Goal: Book appointment/travel/reservation

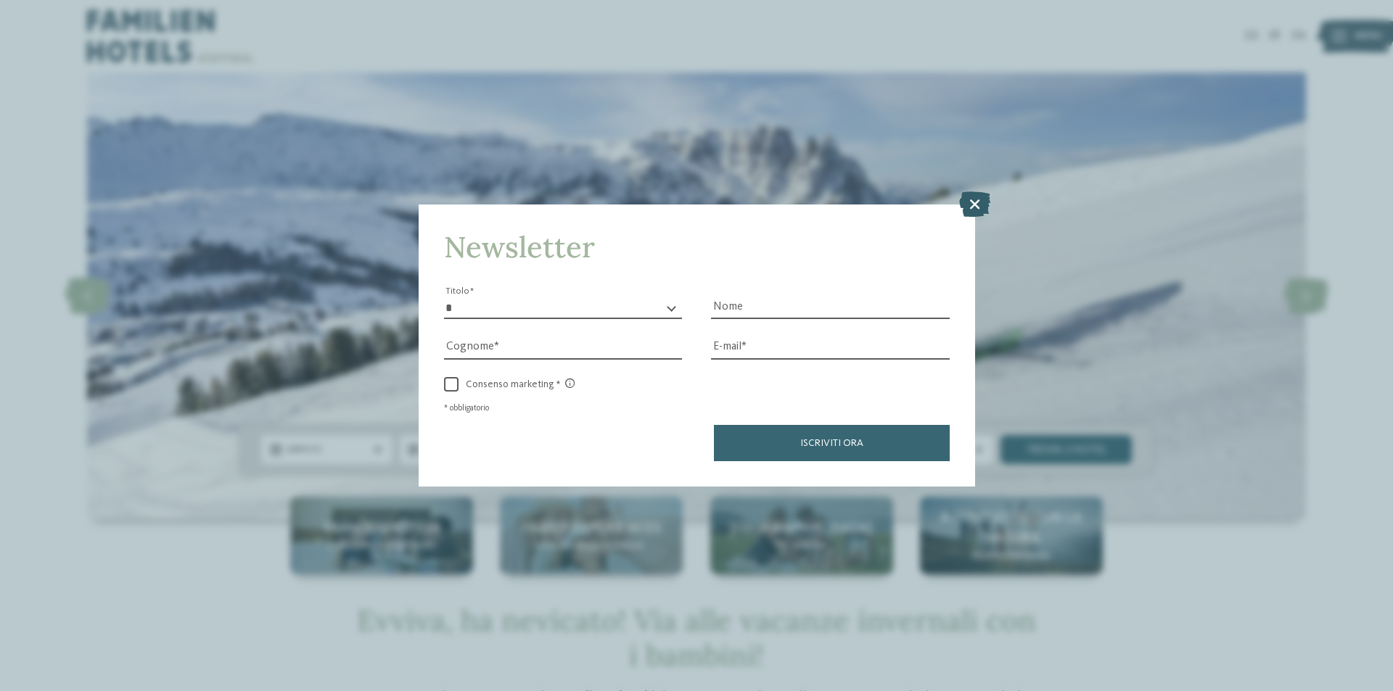
click at [989, 199] on icon at bounding box center [974, 203] width 31 height 25
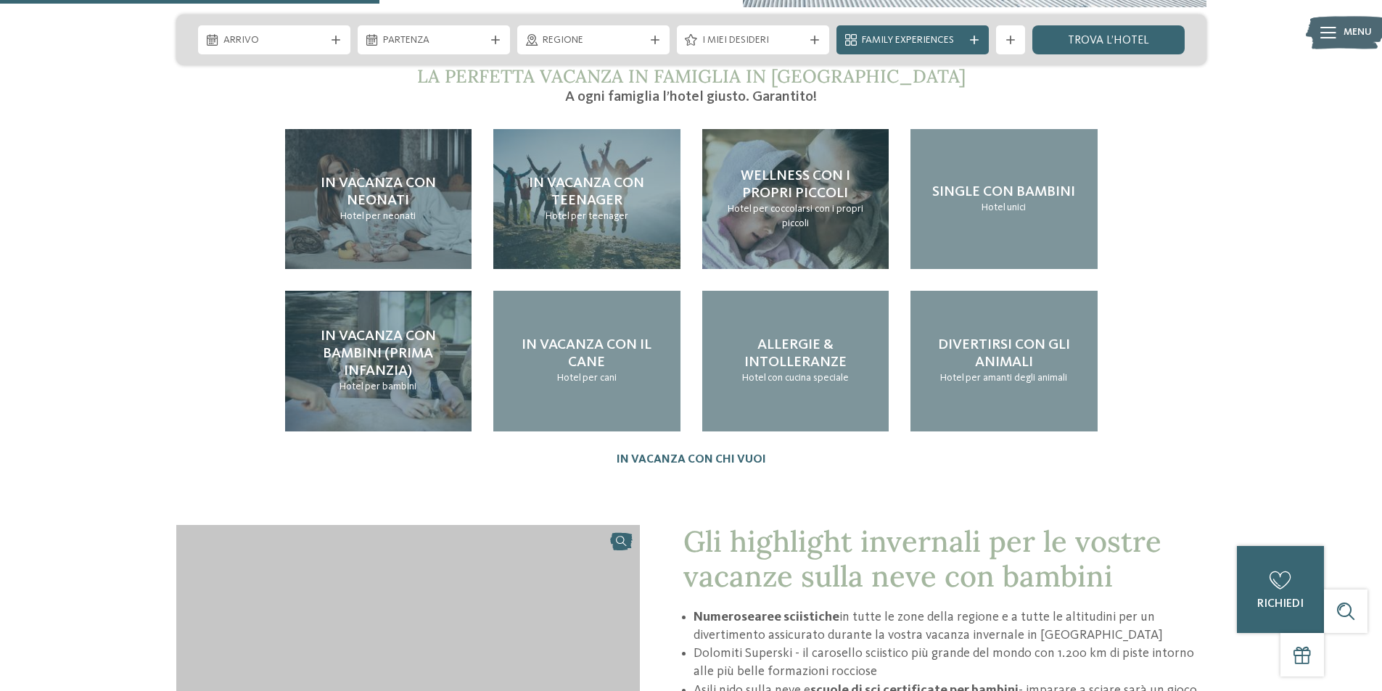
scroll to position [1233, 0]
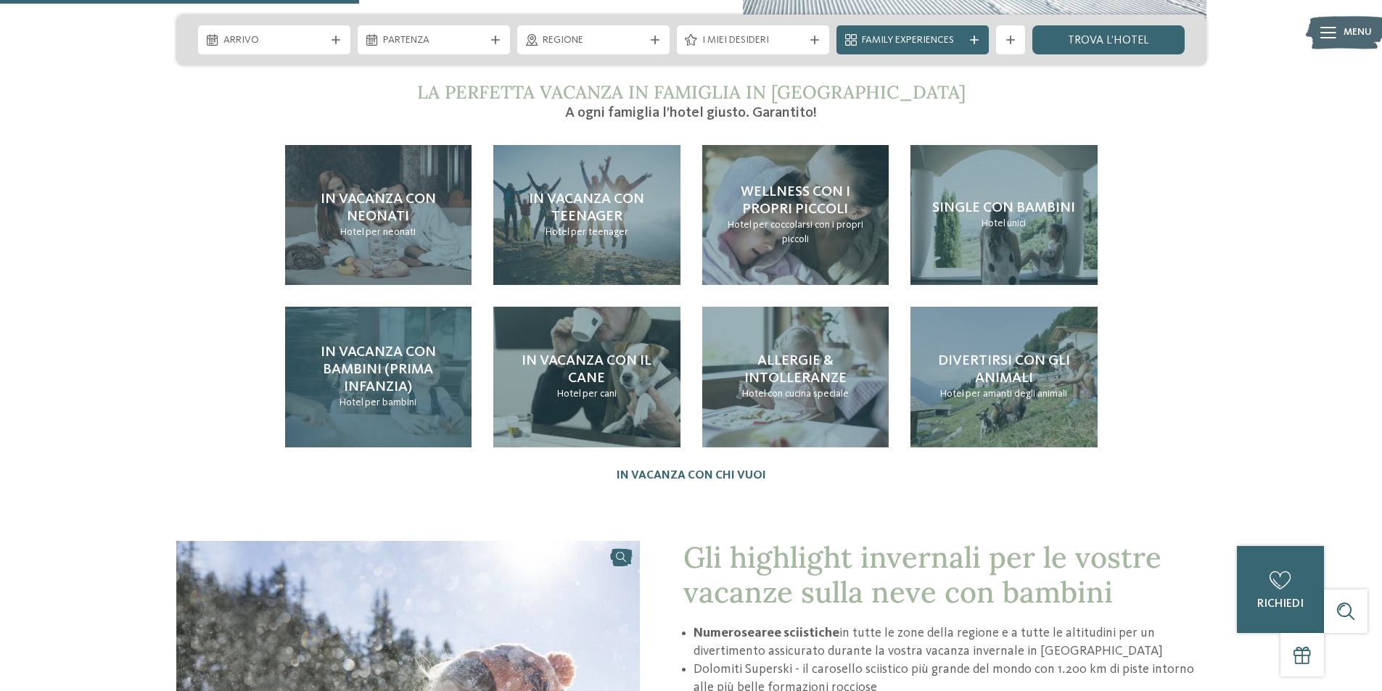
click at [440, 355] on h4 "In vacanza con bambini (prima infanzia)" at bounding box center [379, 370] width 158 height 52
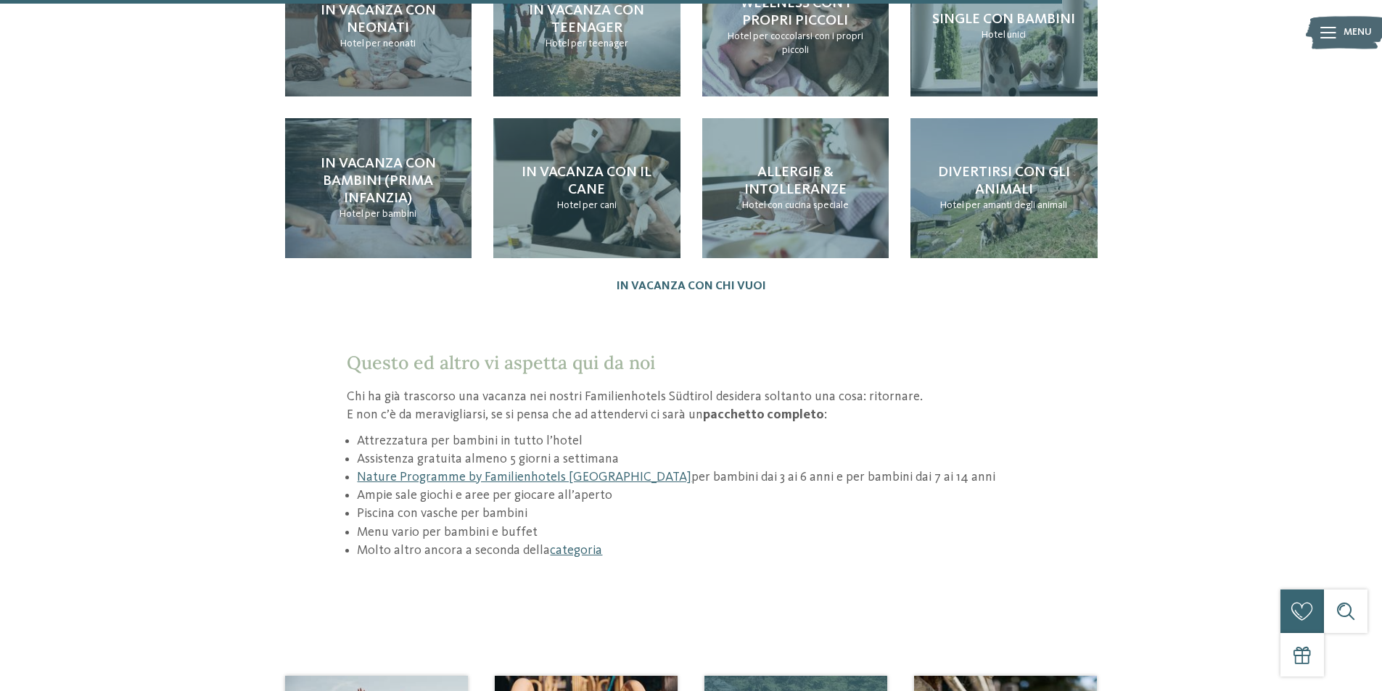
scroll to position [1813, 0]
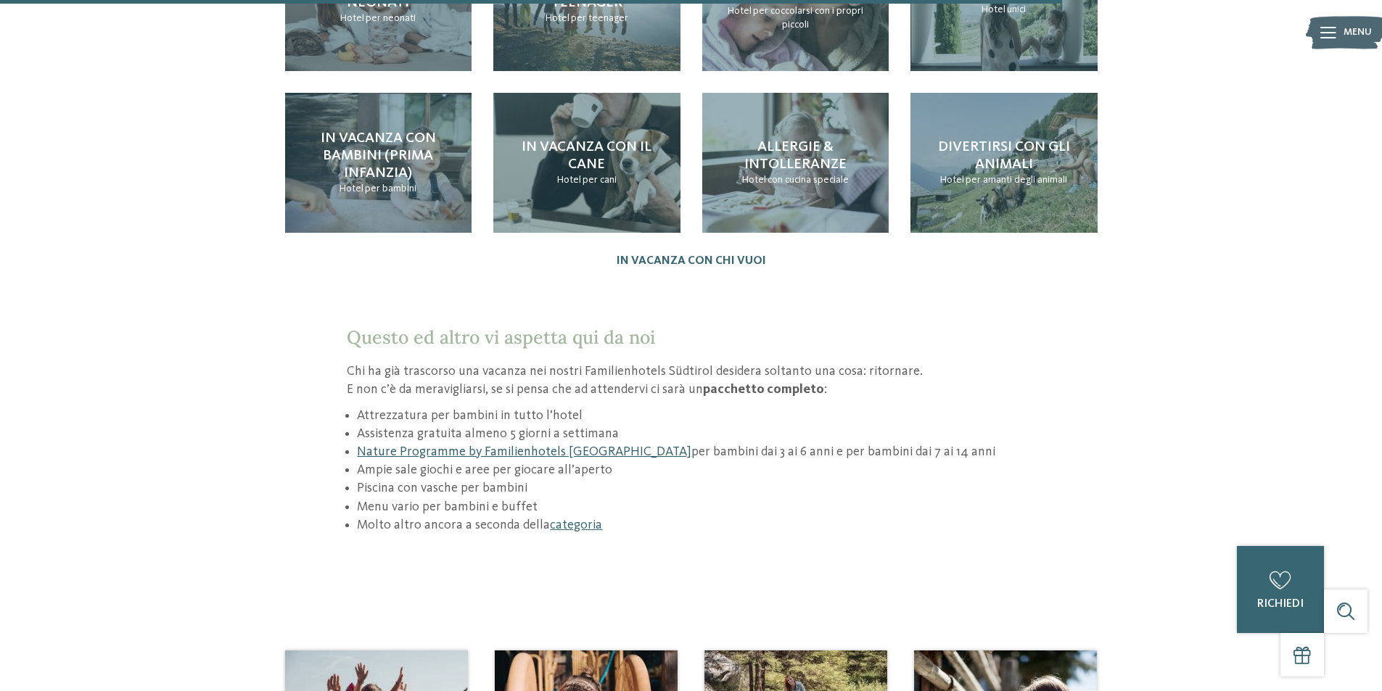
click at [561, 445] on link "Nature Programme by Familienhotels [GEOGRAPHIC_DATA]" at bounding box center [524, 451] width 334 height 13
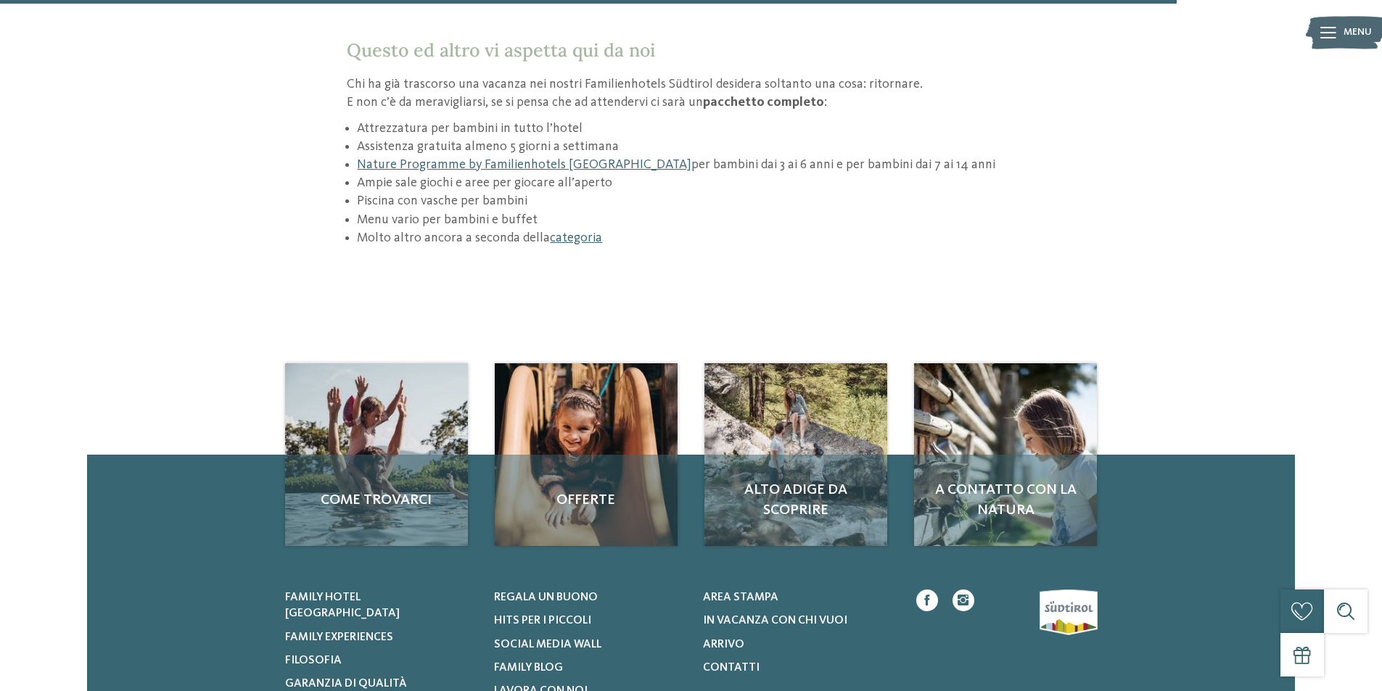
scroll to position [2103, 0]
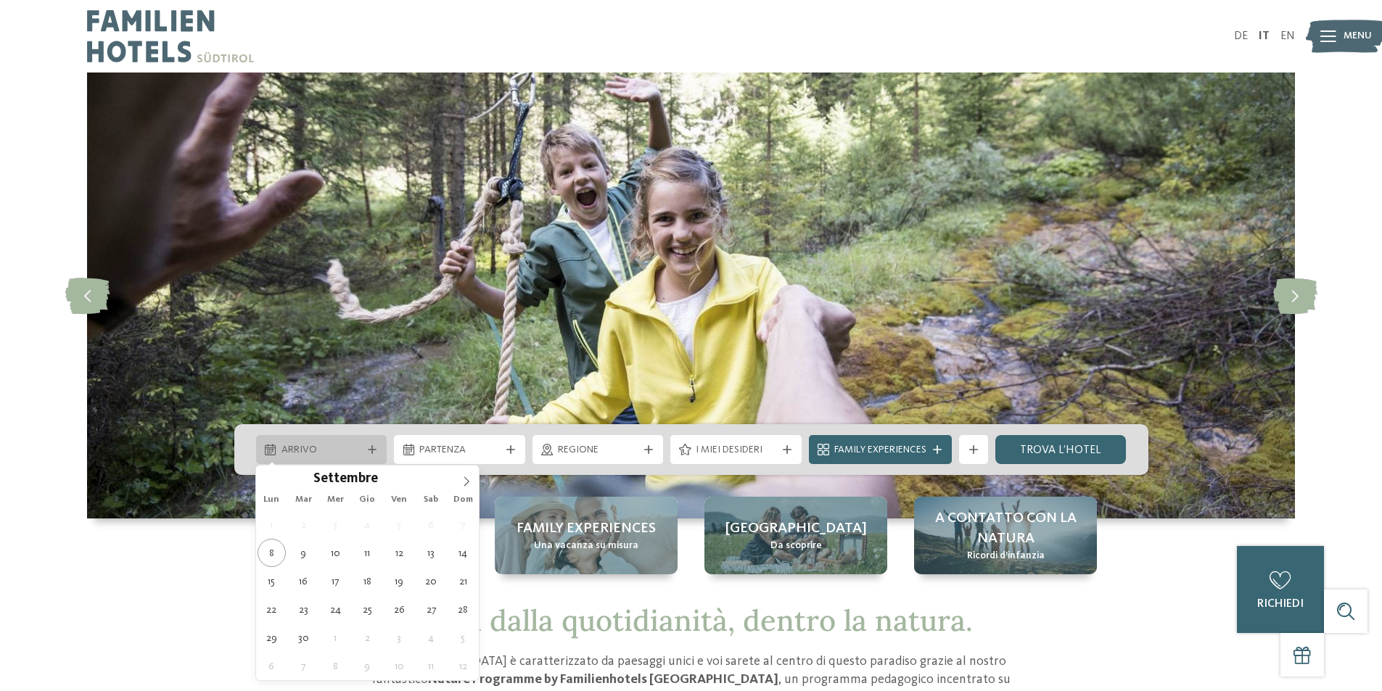
click at [346, 450] on span "Arrivo" at bounding box center [321, 450] width 81 height 15
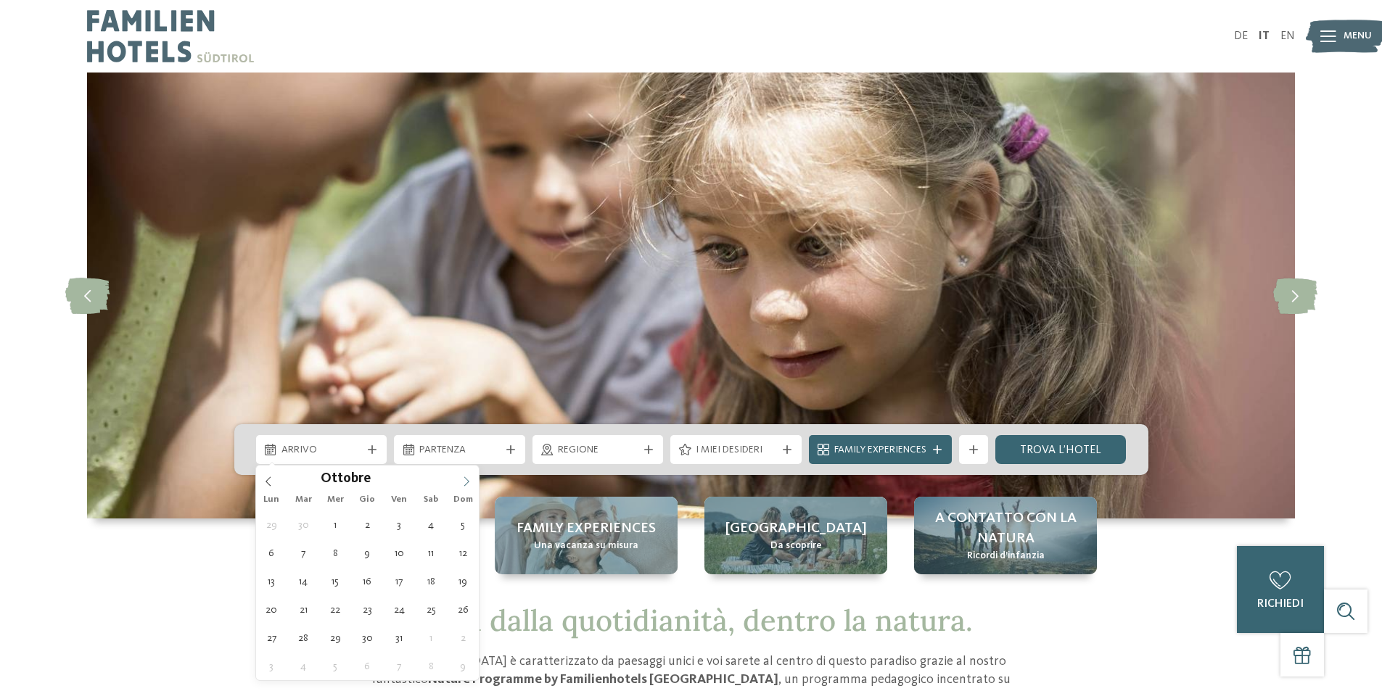
click at [470, 479] on icon at bounding box center [466, 482] width 10 height 10
type input "****"
click at [470, 479] on icon at bounding box center [466, 482] width 10 height 10
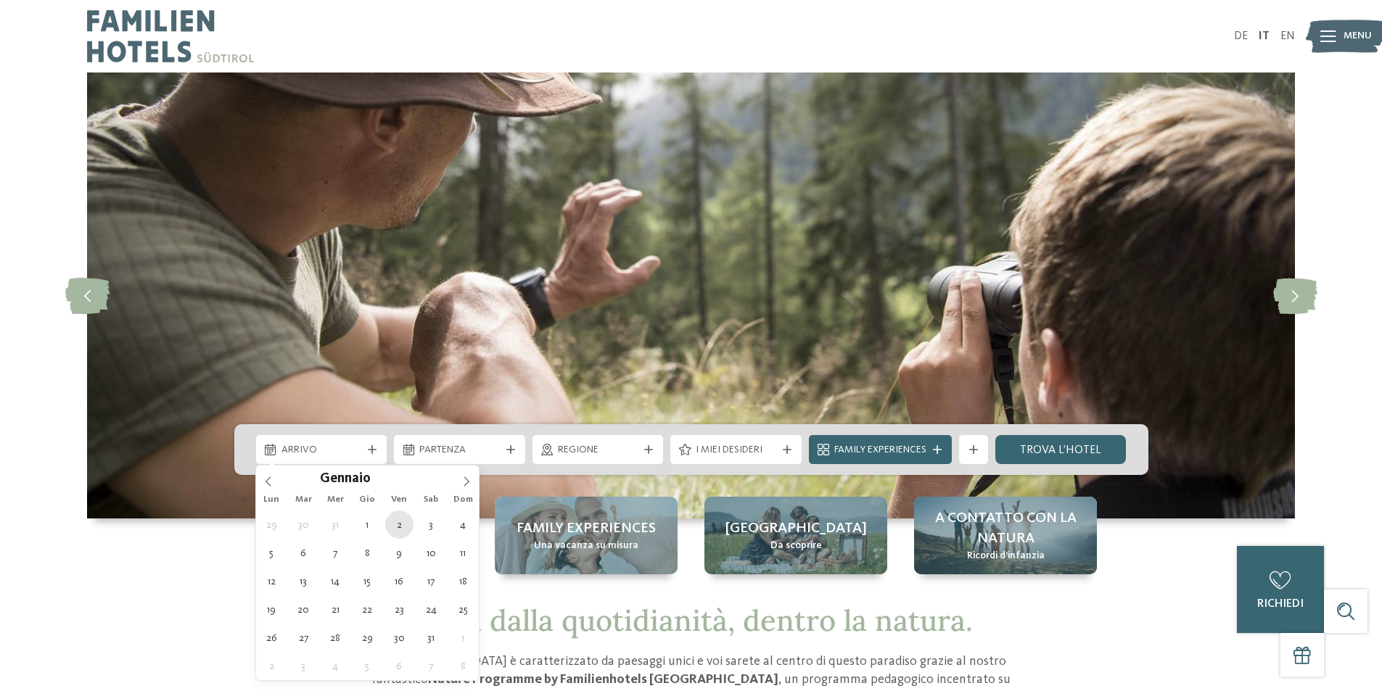
type div "02.01.2026"
type input "****"
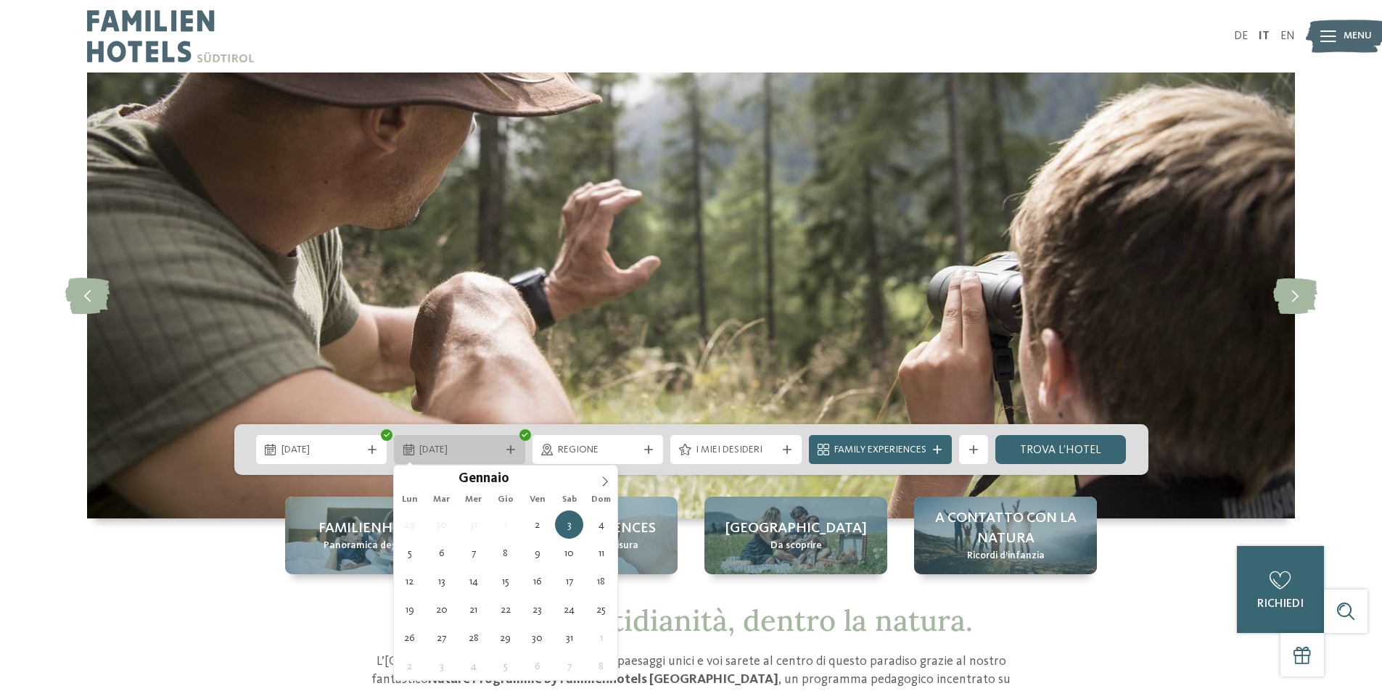
click at [512, 453] on icon at bounding box center [510, 449] width 9 height 9
click at [322, 438] on div "02.01.2026" at bounding box center [321, 449] width 131 height 29
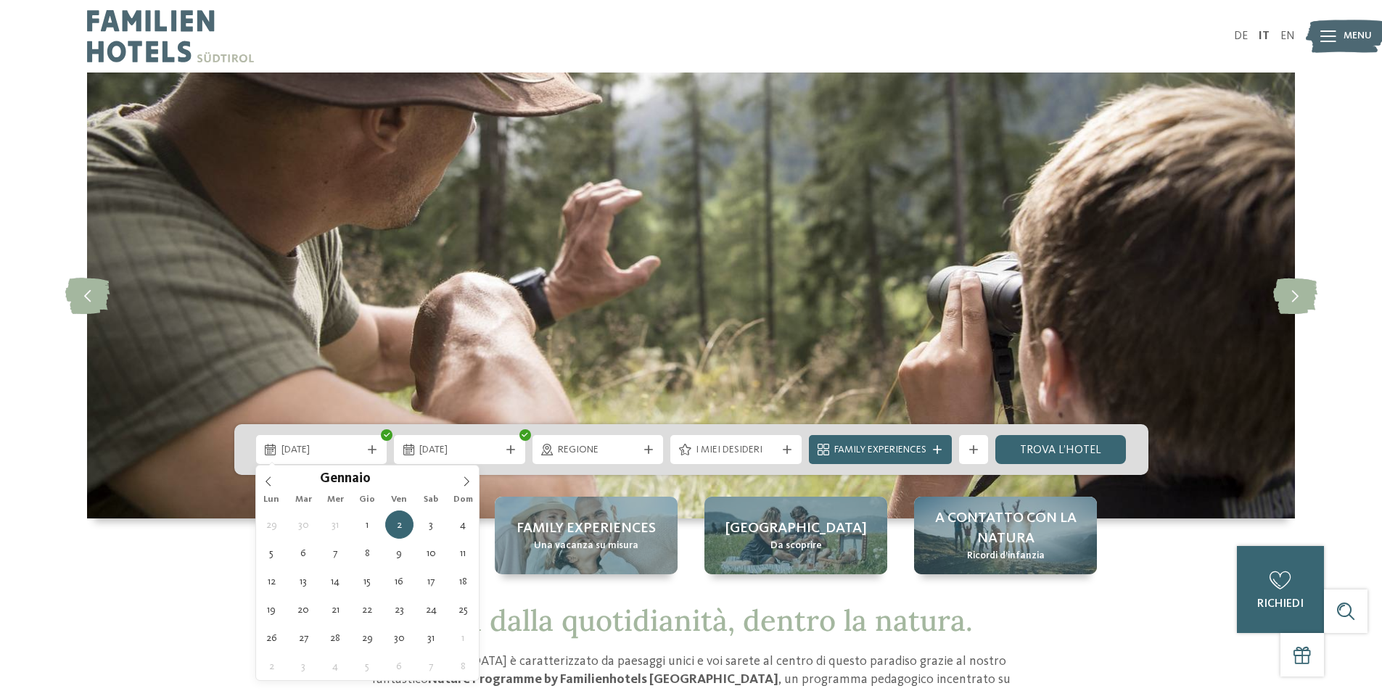
type div "[DATE]"
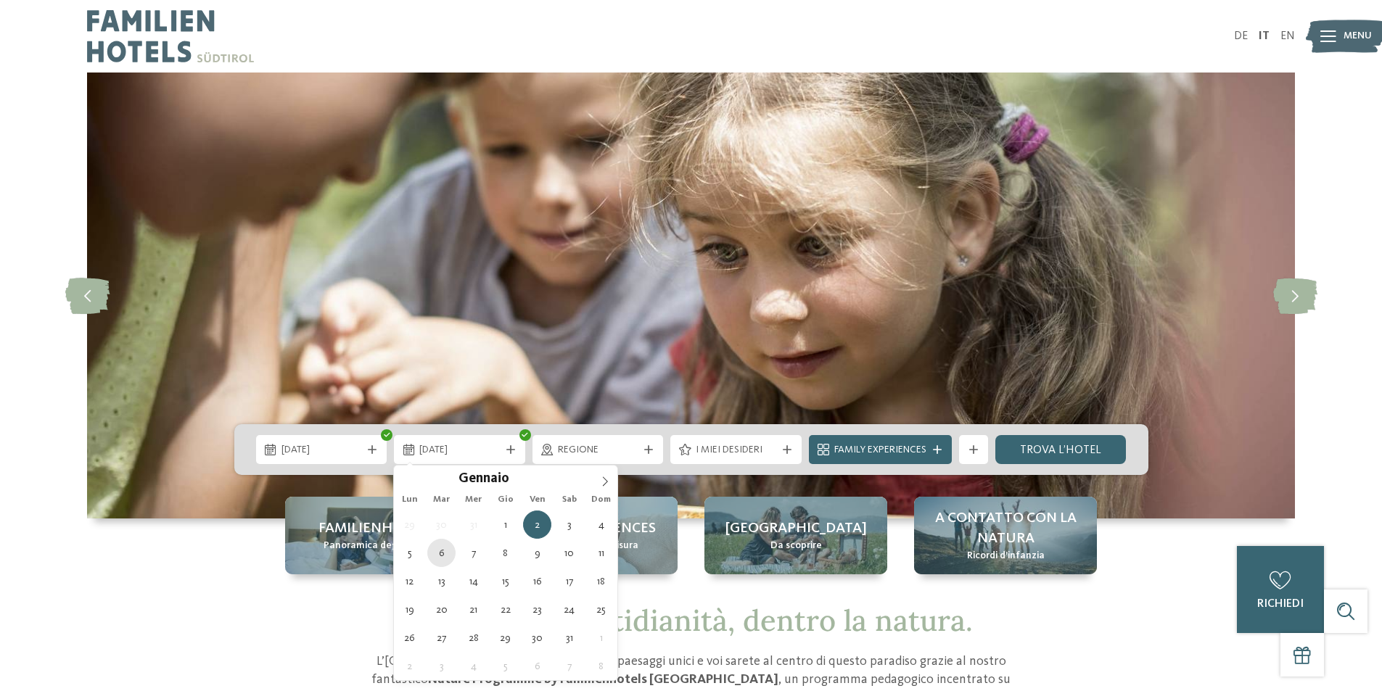
type div "[DATE]"
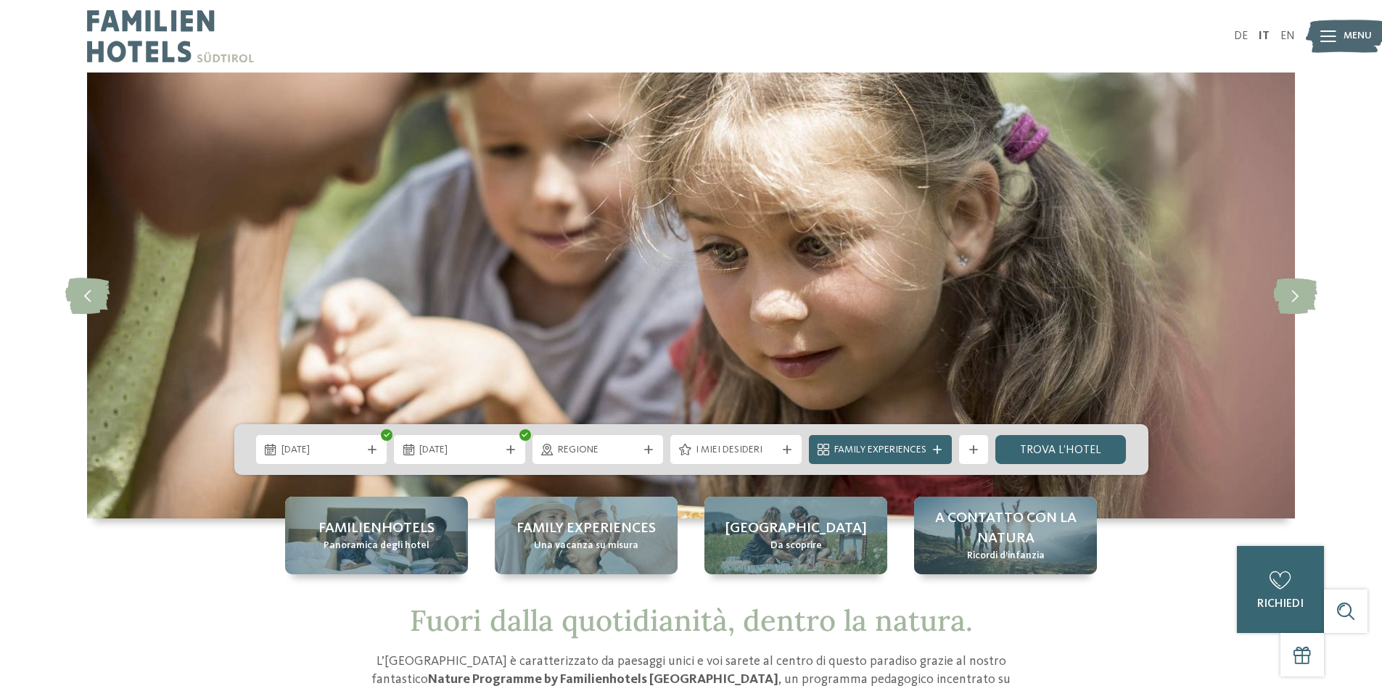
click at [632, 451] on span "Regione" at bounding box center [598, 450] width 81 height 15
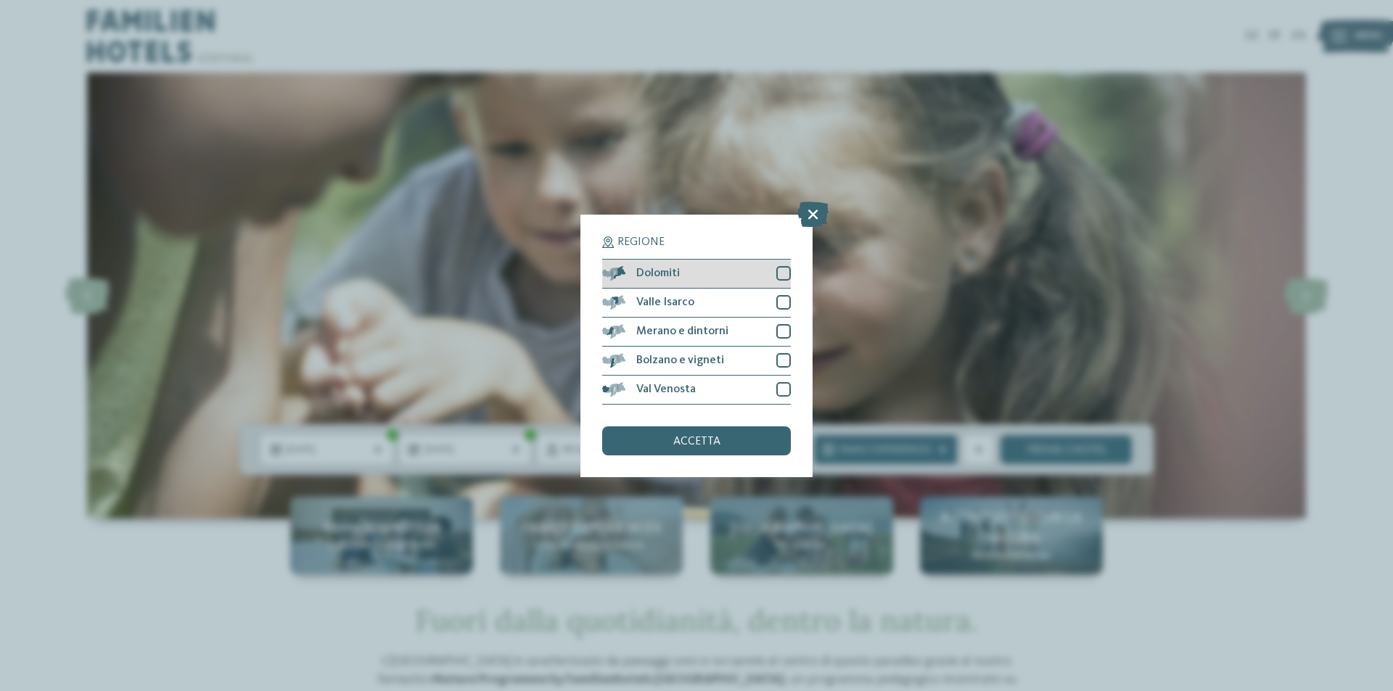
click at [705, 272] on div "Dolomiti" at bounding box center [696, 274] width 189 height 29
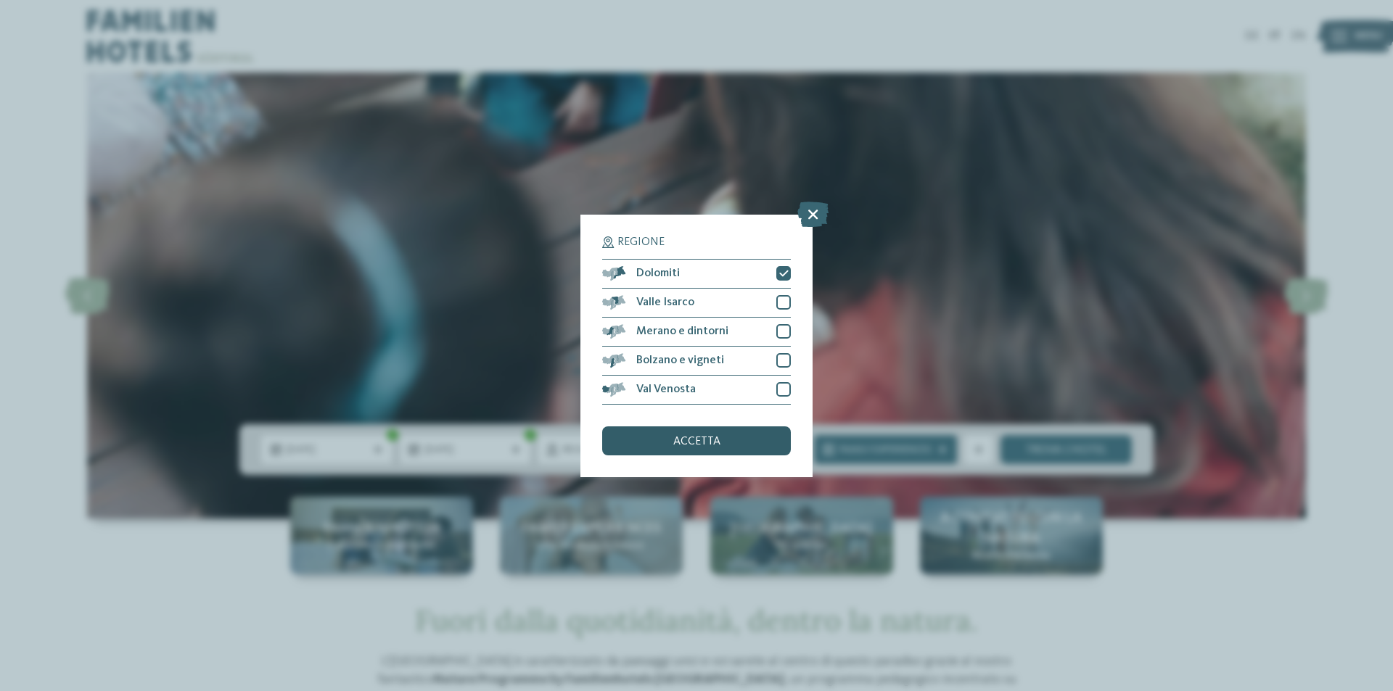
click at [709, 434] on div "accetta" at bounding box center [696, 441] width 189 height 29
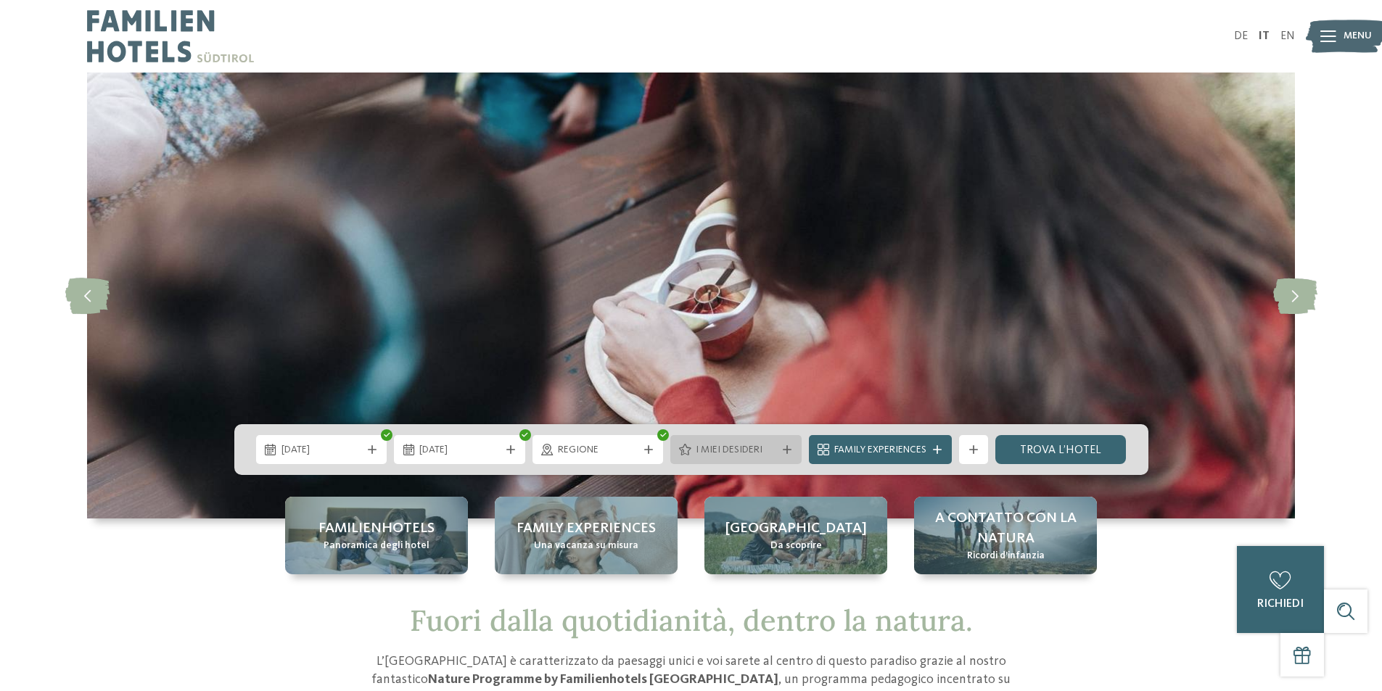
click at [766, 457] on span "I miei desideri" at bounding box center [736, 450] width 81 height 15
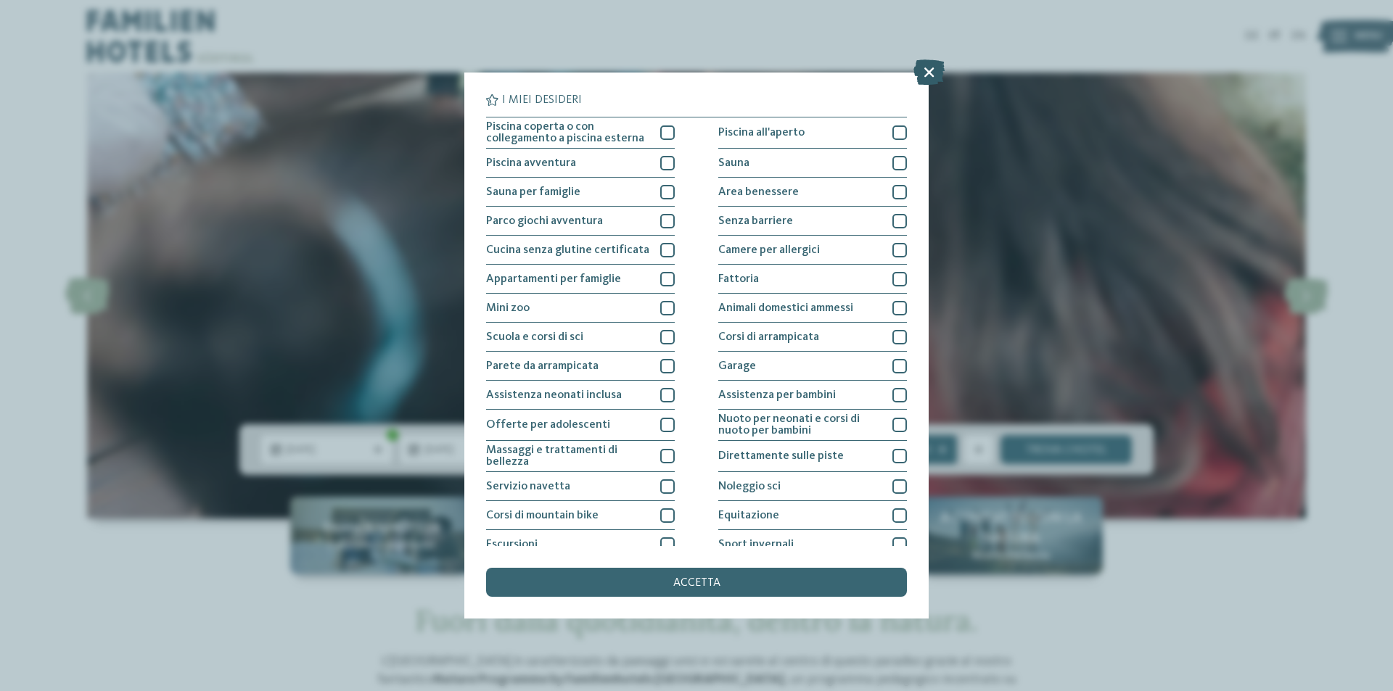
click at [936, 77] on icon at bounding box center [928, 71] width 31 height 25
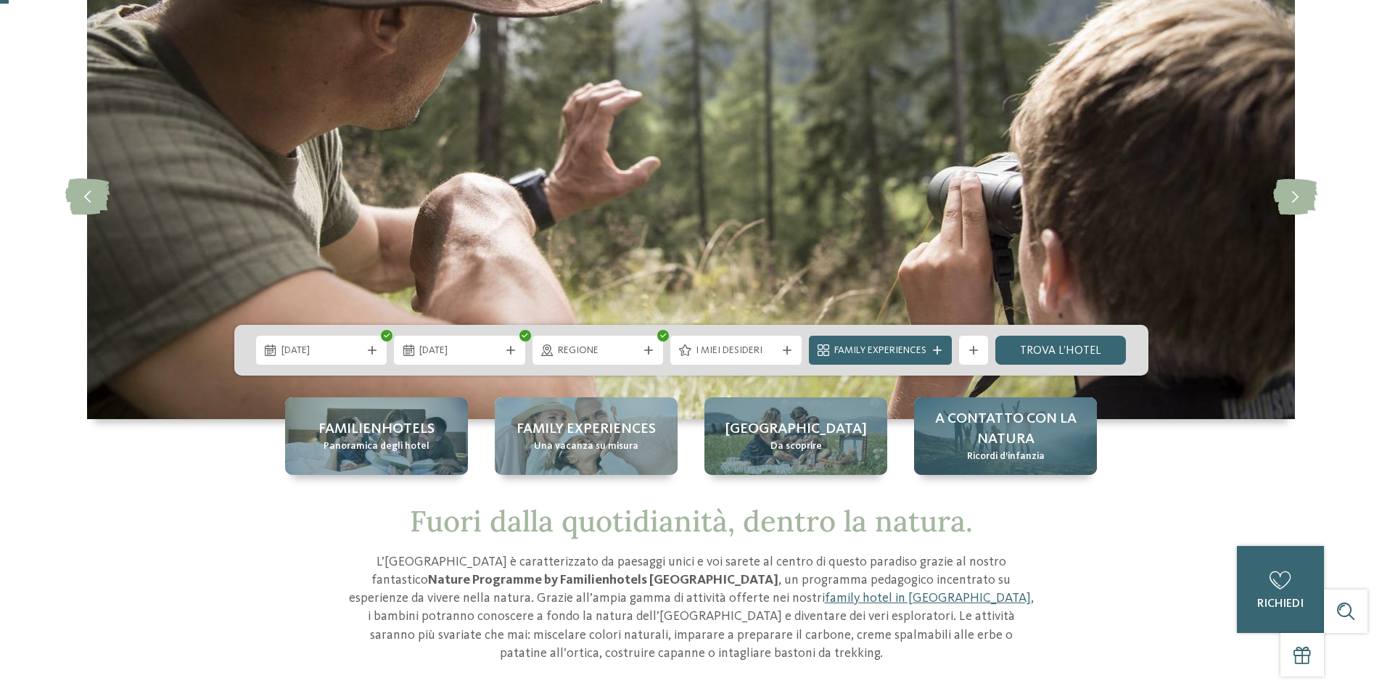
scroll to position [218, 0]
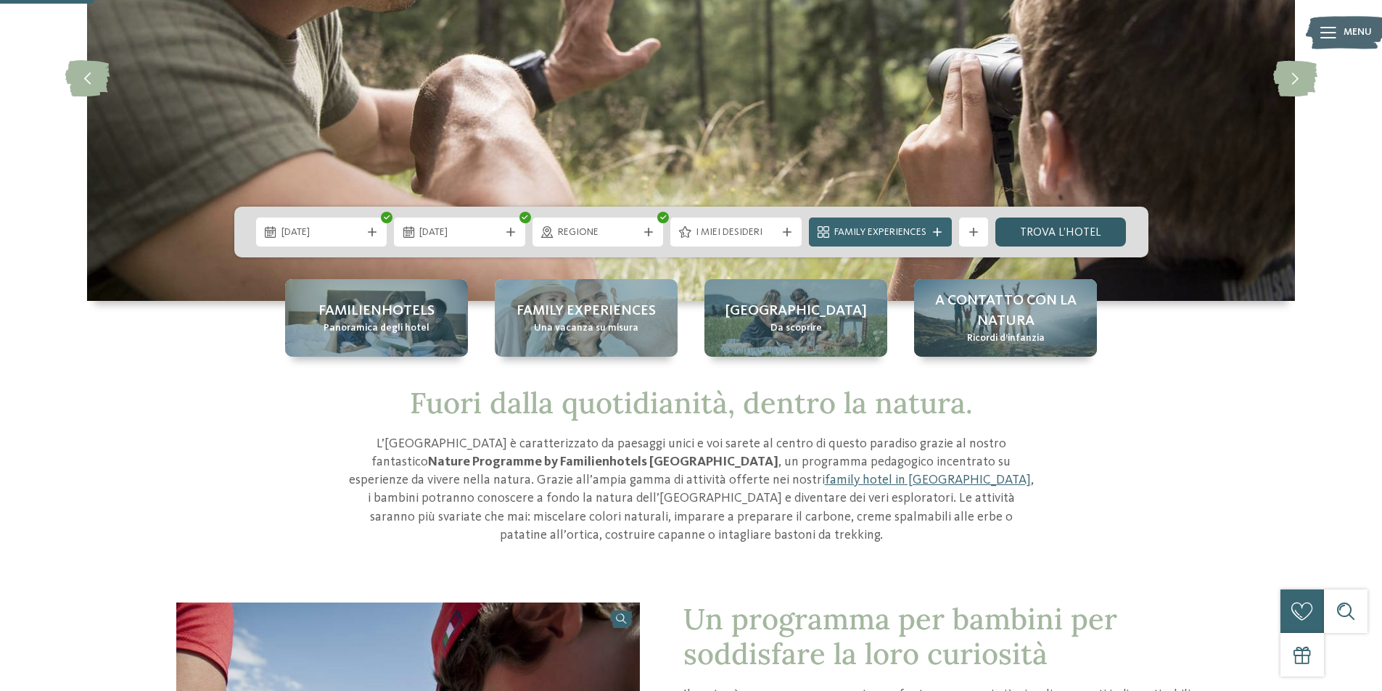
click at [1061, 240] on link "trova l’hotel" at bounding box center [1060, 232] width 131 height 29
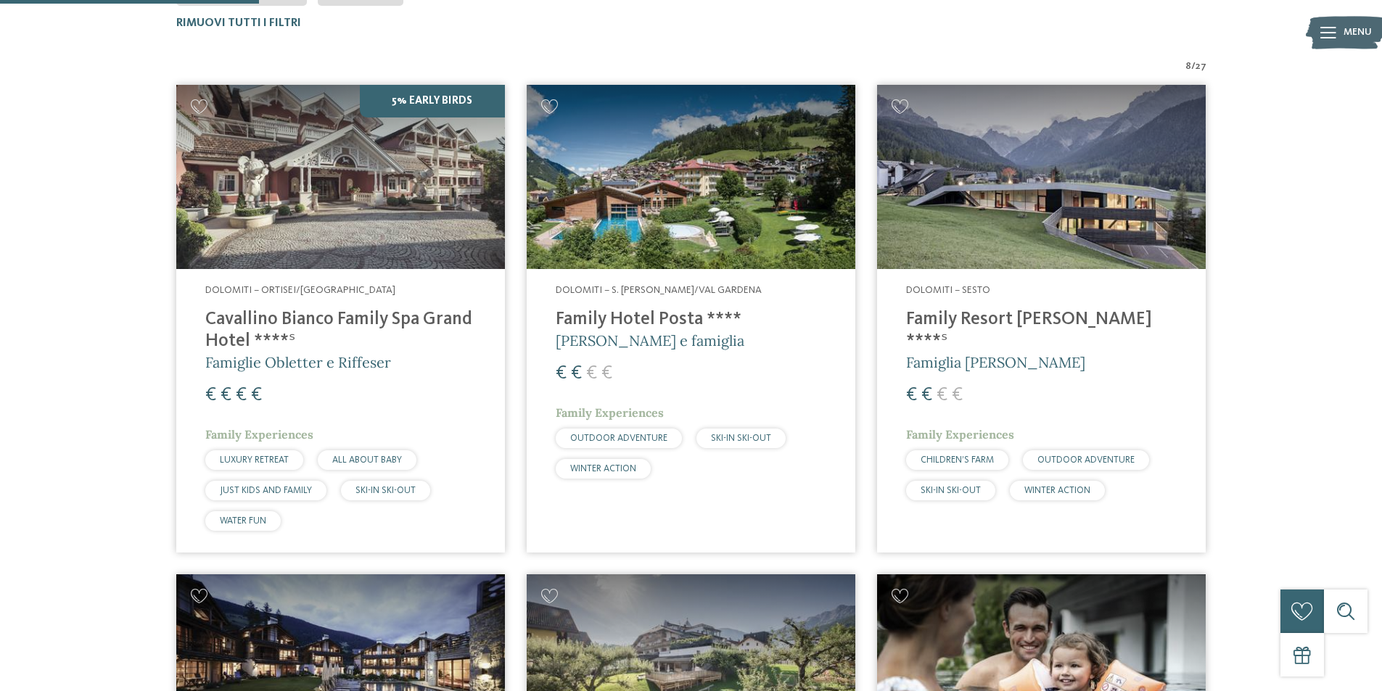
scroll to position [331, 0]
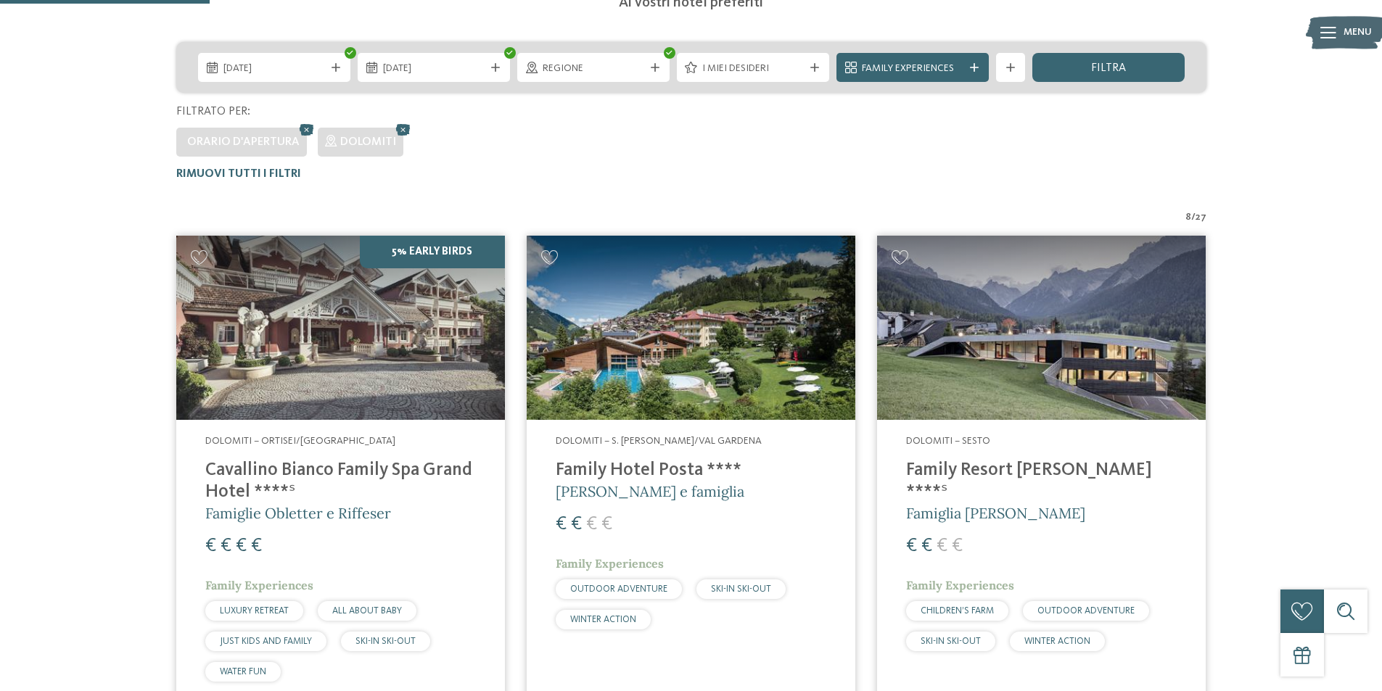
click at [640, 468] on h4 "Family Hotel Posta ****" at bounding box center [691, 471] width 271 height 22
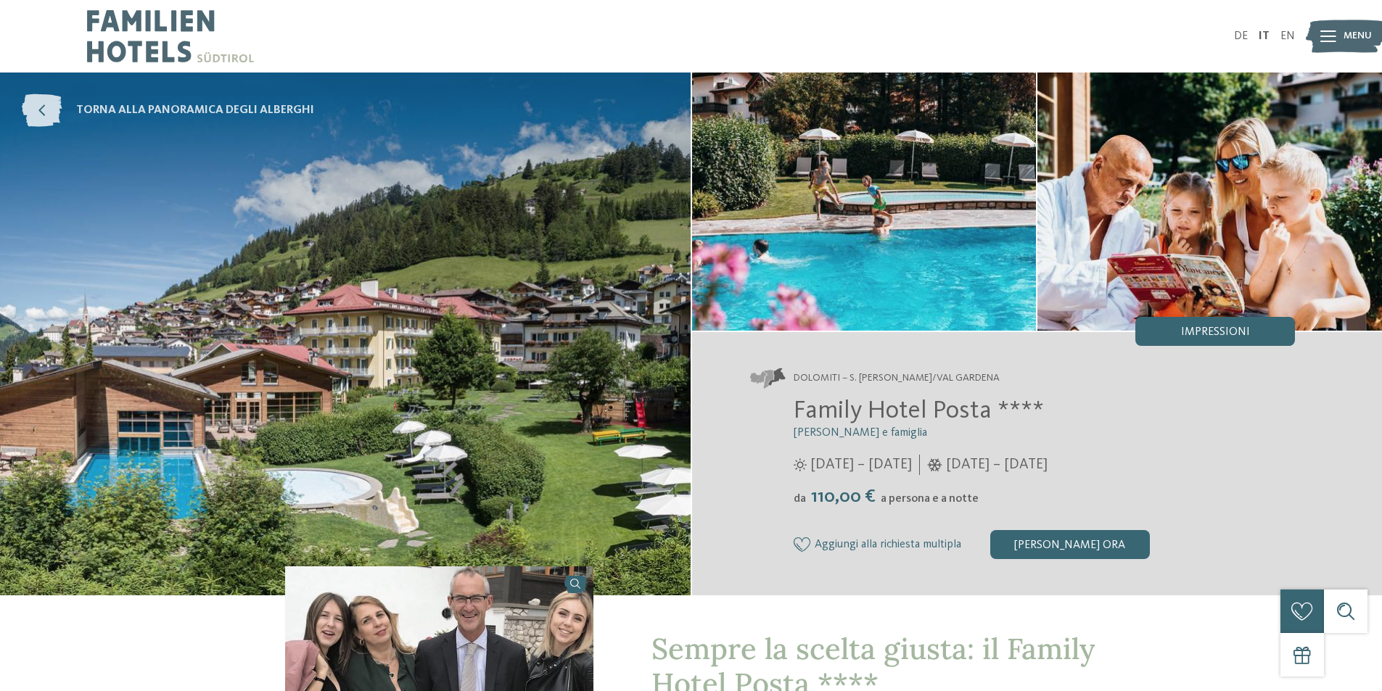
click at [179, 107] on span "torna alla panoramica degli alberghi" at bounding box center [195, 110] width 238 height 16
